Goal: Find specific page/section: Find specific page/section

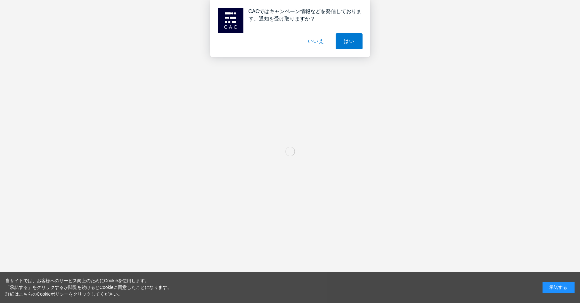
click at [549, 288] on div "承諾する" at bounding box center [558, 287] width 32 height 11
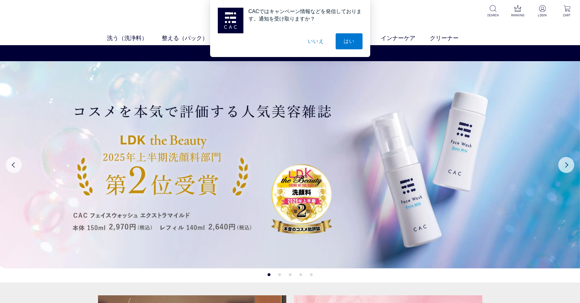
click at [312, 38] on button "いいえ" at bounding box center [316, 41] width 32 height 16
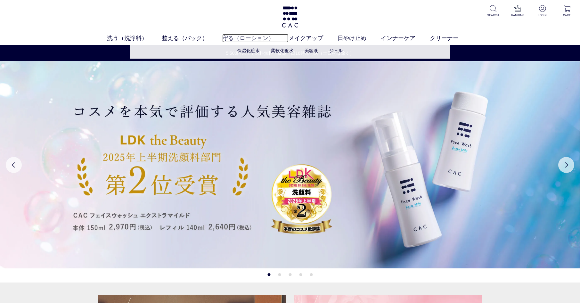
click at [238, 39] on link "守る（ローション）" at bounding box center [255, 38] width 66 height 9
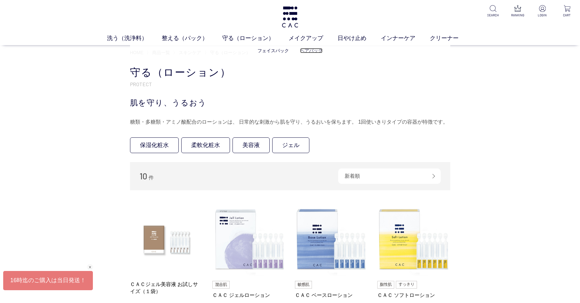
click at [308, 53] on link "ヘアパック" at bounding box center [311, 50] width 22 height 5
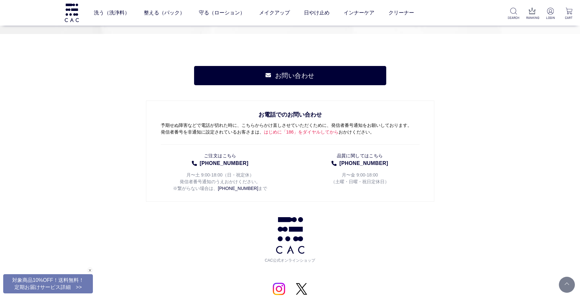
scroll to position [512, 0]
